Goal: Task Accomplishment & Management: Manage account settings

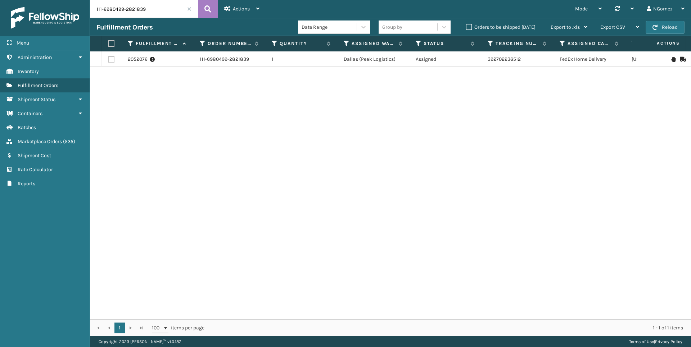
click at [118, 10] on input "111-6980499-2821839" at bounding box center [144, 9] width 108 height 18
paste input "114-1992645-2833858"
type input "114-1992645-2833858"
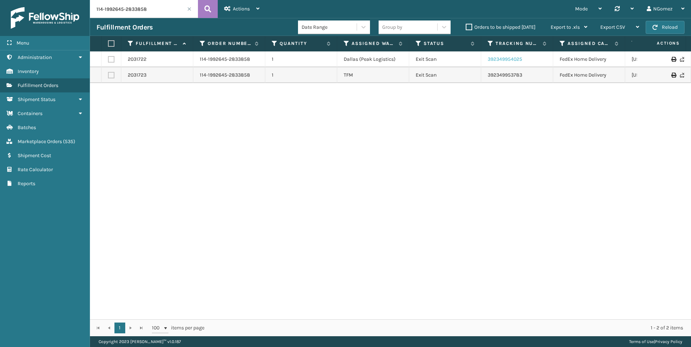
click at [496, 60] on link "392349954025" at bounding box center [505, 59] width 35 height 6
click at [81, 142] on link "Marketplace Orders ( 535 )" at bounding box center [45, 142] width 90 height 14
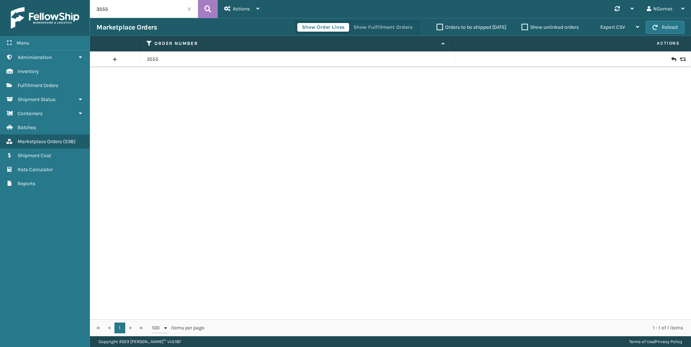
click at [155, 22] on div "Marketplace Orders Show Order Lines Show Fulfillment Orders Orders to be shippe…" at bounding box center [390, 27] width 601 height 18
drag, startPoint x: 155, startPoint y: 22, endPoint x: 146, endPoint y: 10, distance: 15.0
click at [146, 10] on input "3555" at bounding box center [144, 9] width 108 height 18
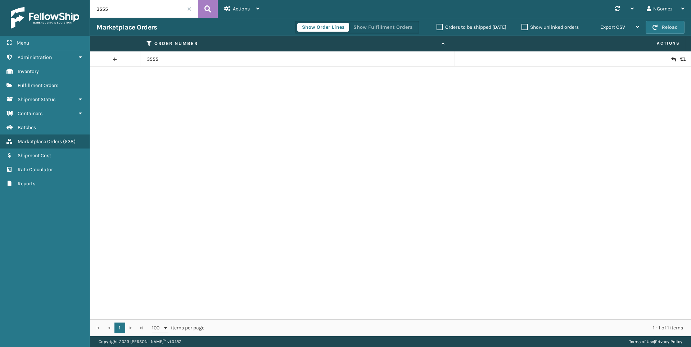
click at [146, 10] on input "3555" at bounding box center [144, 9] width 108 height 18
paste input "111-3878733-0053818"
type input "111-3878733-0053818"
click at [672, 58] on icon at bounding box center [674, 59] width 4 height 7
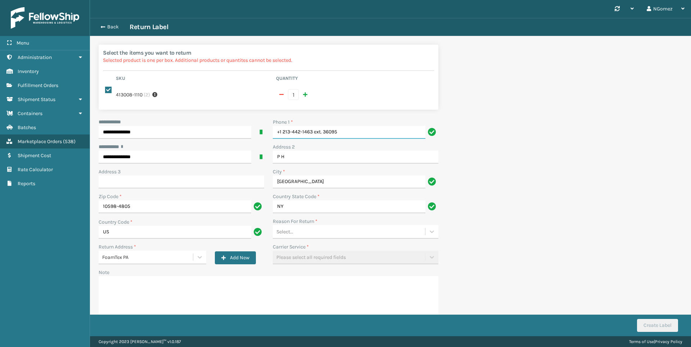
click at [353, 131] on input "+1 213-442-1463 ext. 36095" at bounding box center [349, 132] width 153 height 13
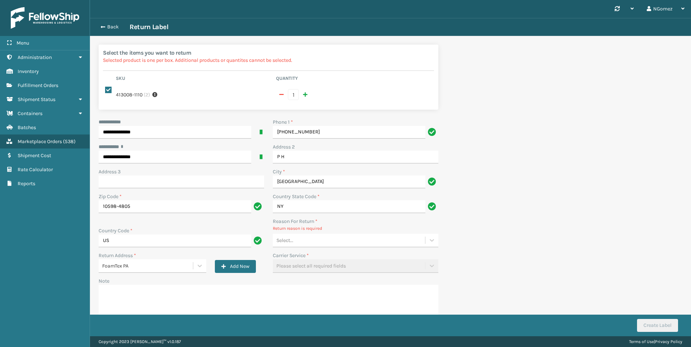
type input "[PHONE_NUMBER]"
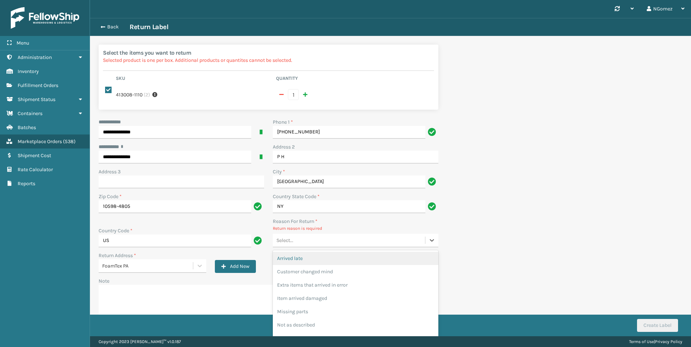
click at [308, 245] on div "Select..." at bounding box center [349, 241] width 152 height 12
click at [311, 279] on div "Extra items that arrived in error" at bounding box center [356, 285] width 166 height 13
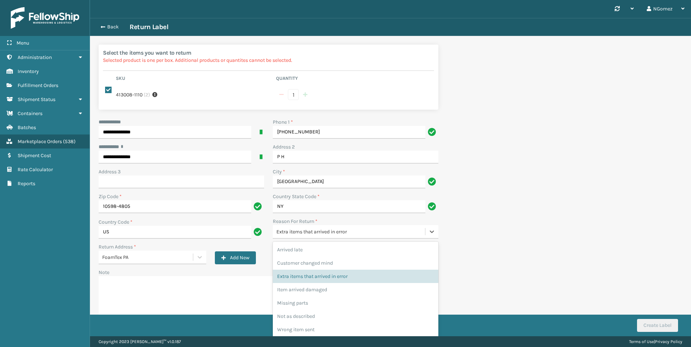
click at [317, 232] on div "Extra items that arrived in error" at bounding box center [351, 232] width 149 height 8
click at [309, 268] on div "Customer changed mind" at bounding box center [356, 263] width 166 height 13
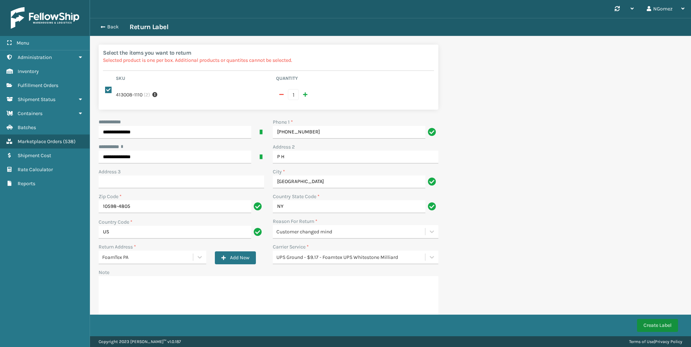
click at [668, 324] on button "Create Label" at bounding box center [657, 325] width 41 height 13
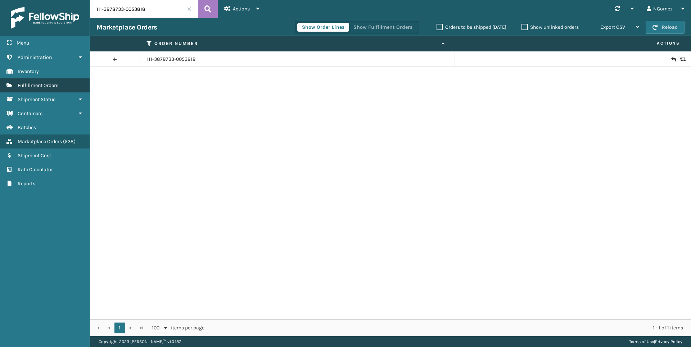
click at [53, 86] on span "Fulfillment Orders" at bounding box center [38, 85] width 41 height 6
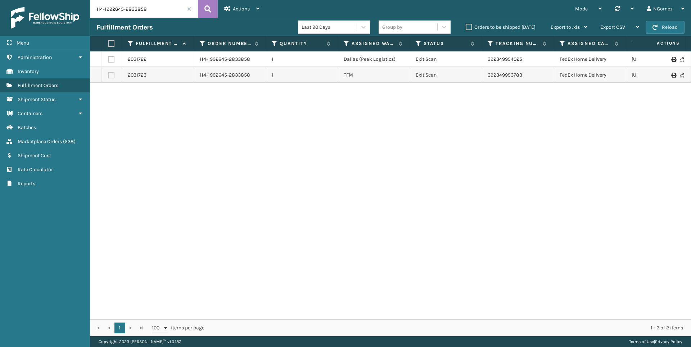
click at [169, 10] on input "114-1992645-2833858" at bounding box center [144, 9] width 108 height 18
paste input "112-8038102-0085844"
type input "112-8038102-0085844"
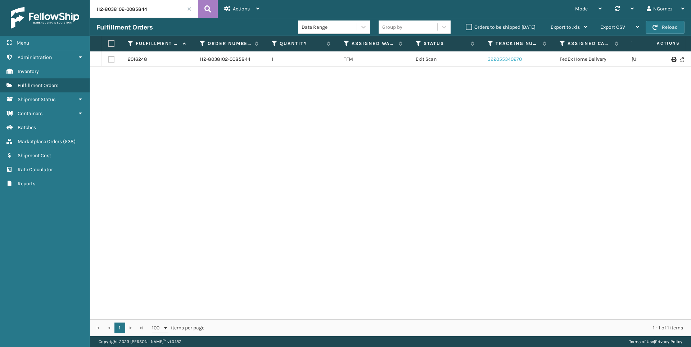
click at [511, 57] on link "392055340270" at bounding box center [505, 59] width 34 height 6
click at [156, 16] on input "112-8038102-0085844" at bounding box center [144, 9] width 108 height 18
paste input "114-1992645-2833858"
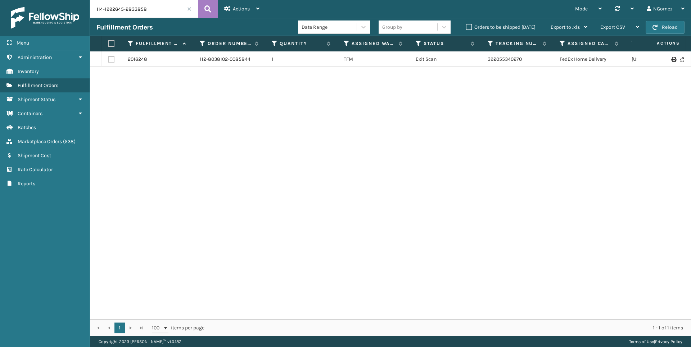
type input "114-1992645-2833858"
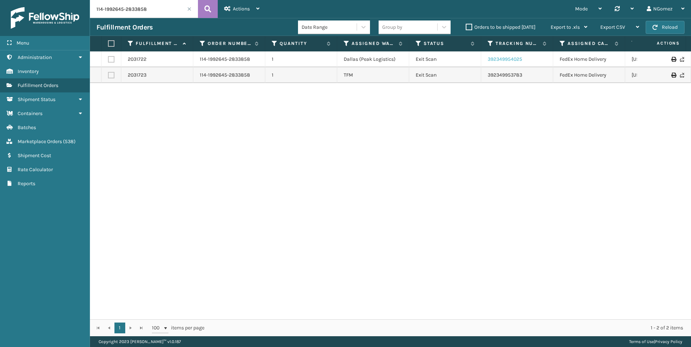
click at [503, 58] on link "392349954025" at bounding box center [505, 59] width 35 height 6
click at [497, 78] on link "392349953783" at bounding box center [505, 75] width 35 height 6
click at [127, 11] on input "114-1992645-2833858" at bounding box center [144, 9] width 108 height 18
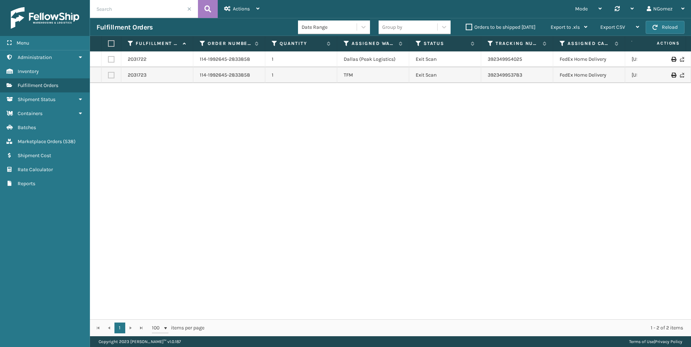
paste input "113-8683659-3105845"
type input "113-8683659-3105845"
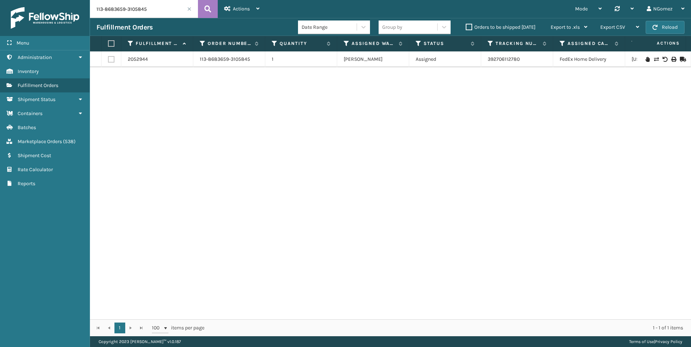
click at [646, 60] on icon at bounding box center [648, 59] width 4 height 5
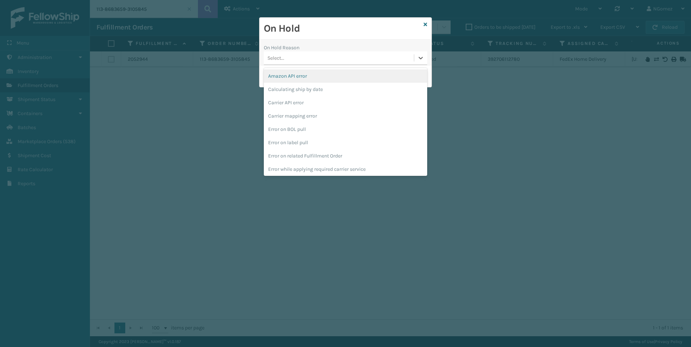
click at [303, 61] on div "Select..." at bounding box center [339, 58] width 150 height 12
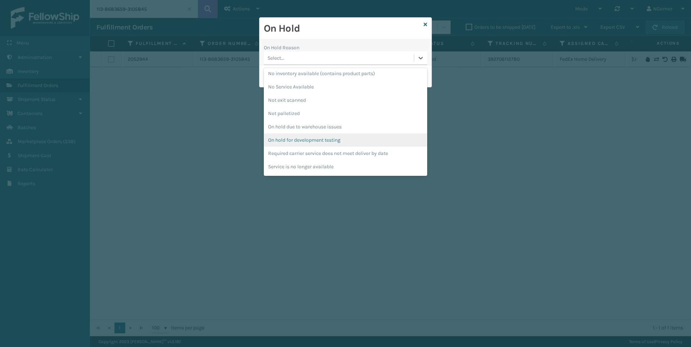
scroll to position [201, 0]
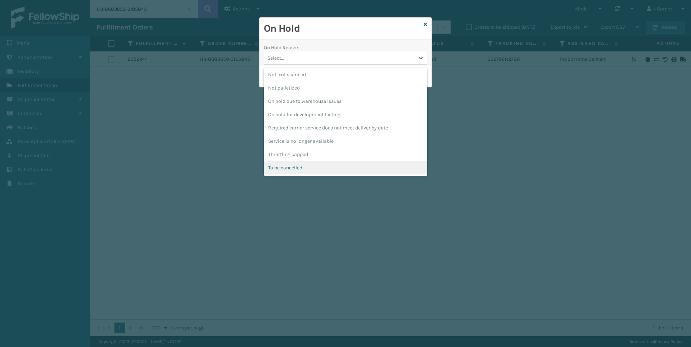
click at [291, 167] on div "To be cancelled" at bounding box center [345, 167] width 163 height 13
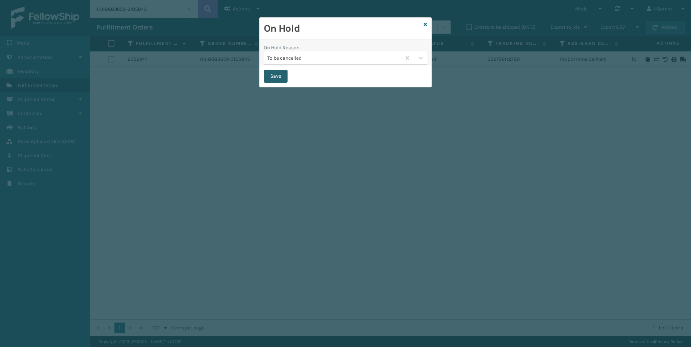
click at [284, 73] on button "Save" at bounding box center [276, 76] width 24 height 13
